Goal: Information Seeking & Learning: Understand process/instructions

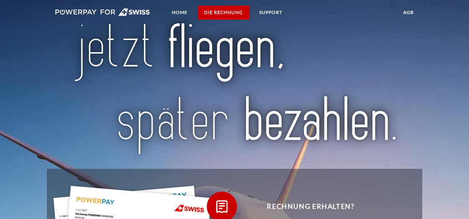
click at [220, 13] on link "DIE RECHNUNG" at bounding box center [223, 13] width 51 height 14
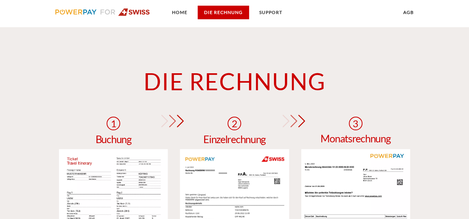
scroll to position [522, 0]
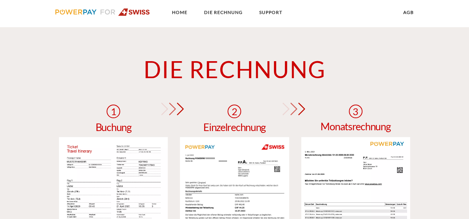
click at [265, 159] on img at bounding box center [234, 214] width 109 height 154
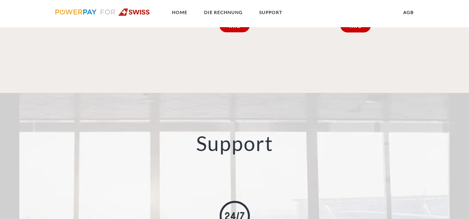
scroll to position [824, 0]
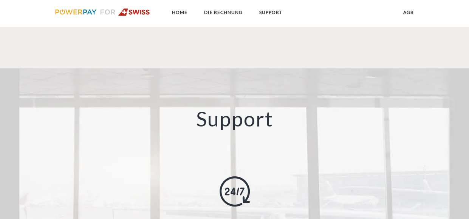
click at [77, 11] on img at bounding box center [102, 12] width 95 height 8
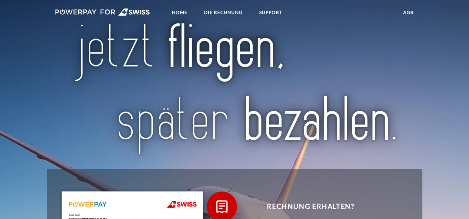
click at [80, 12] on img at bounding box center [102, 12] width 95 height 8
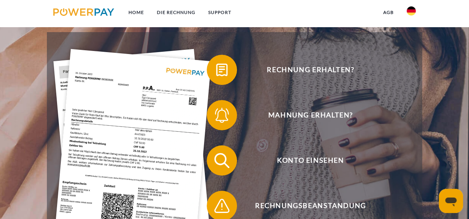
scroll to position [38, 0]
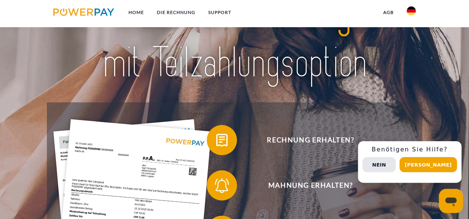
click at [212, 63] on img at bounding box center [234, 37] width 327 height 107
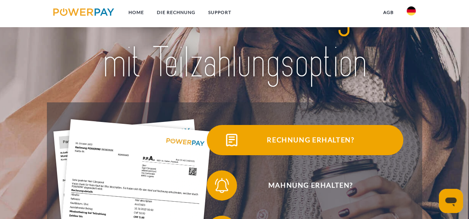
click at [284, 140] on span "Rechnung erhalten?" at bounding box center [310, 140] width 185 height 30
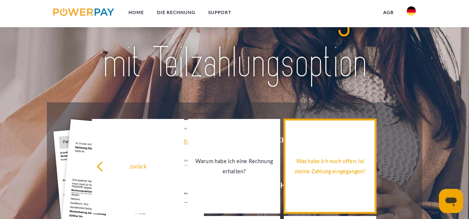
click at [330, 170] on div "Was habe ich noch offen, ist meine Zahlung eingegangen?" at bounding box center [330, 166] width 83 height 20
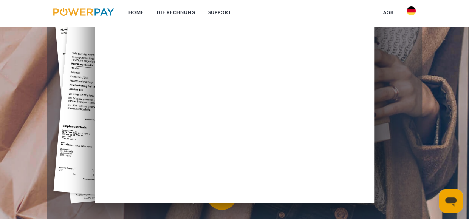
scroll to position [151, 0]
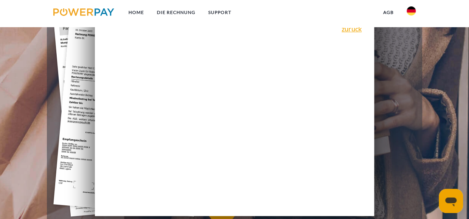
click at [274, 159] on div "zurück Warum habe ich eine Rechnung erhalten? POWERPAY ist der Rechnungsherstel…" at bounding box center [234, 112] width 279 height 208
click at [187, 12] on link "DIE RECHNUNG" at bounding box center [176, 13] width 51 height 14
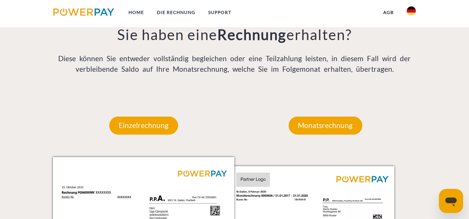
scroll to position [606, 0]
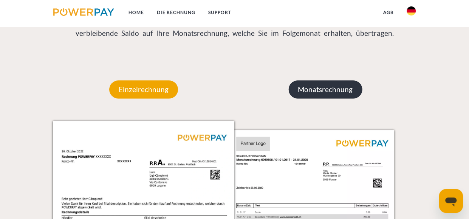
click at [311, 93] on p "Monatsrechnung" at bounding box center [326, 90] width 74 height 18
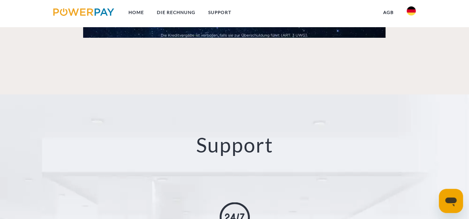
scroll to position [984, 0]
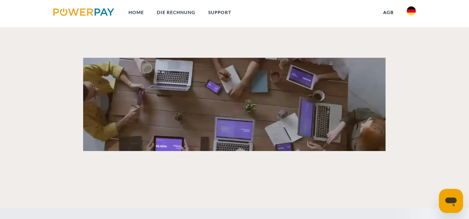
click at [247, 99] on video at bounding box center [234, 104] width 303 height 93
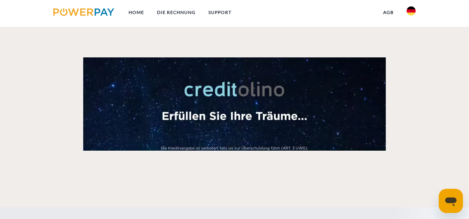
click at [98, 19] on link at bounding box center [84, 14] width 74 height 16
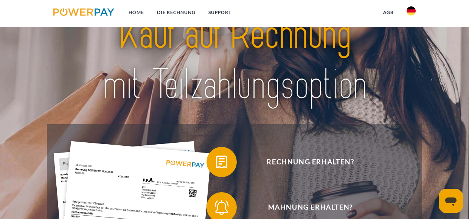
scroll to position [15, 0]
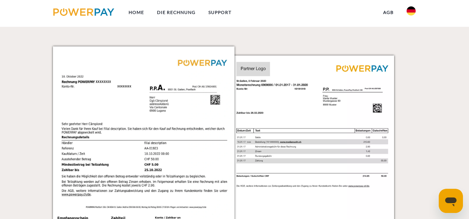
scroll to position [605, 0]
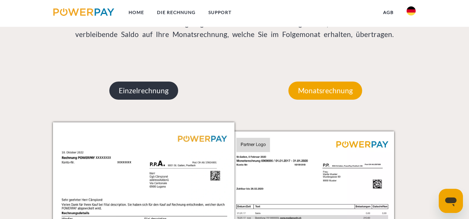
click at [151, 92] on p "Einzelrechnung" at bounding box center [143, 91] width 69 height 18
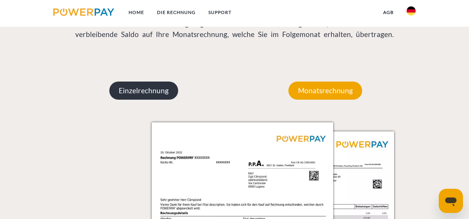
click at [151, 92] on p "Einzelrechnung" at bounding box center [143, 91] width 69 height 18
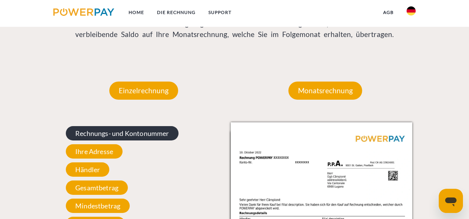
click at [126, 133] on span "Rechnungs- und Kontonummer" at bounding box center [122, 133] width 113 height 14
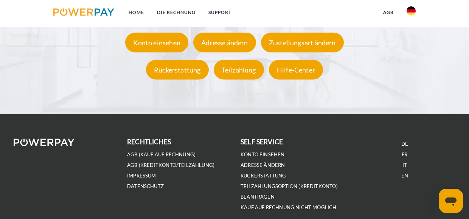
scroll to position [1397, 0]
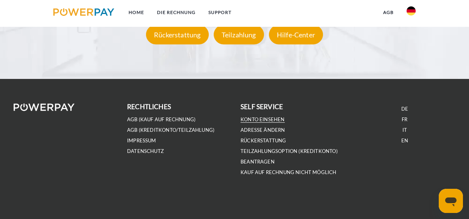
click at [257, 121] on link "Konto einsehen" at bounding box center [263, 119] width 44 height 6
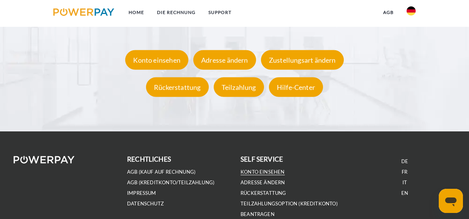
scroll to position [1283, 0]
